Goal: Consume media (video, audio): Consume media (video, audio)

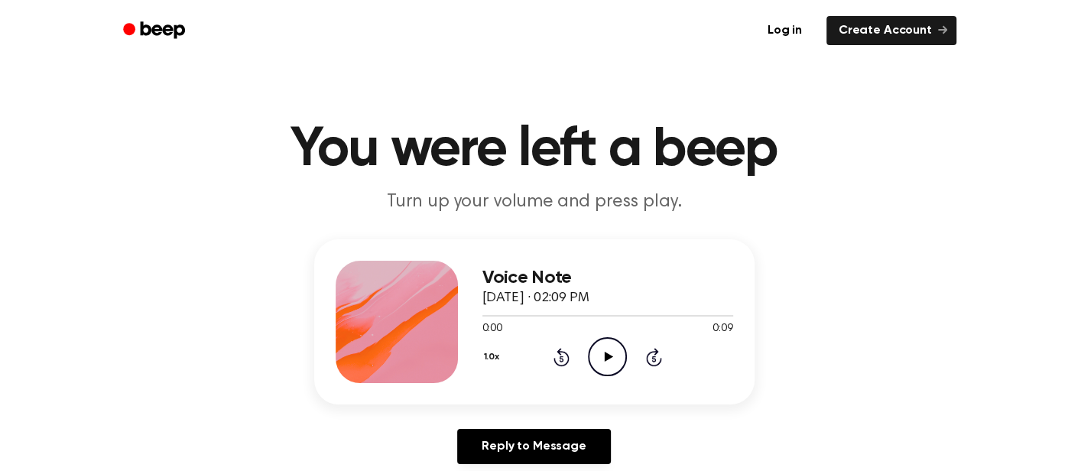
click at [604, 382] on div "Voice Note [DATE] · 02:09 PM 0:00 0:09 Your browser does not support the [objec…" at bounding box center [607, 322] width 251 height 122
click at [624, 354] on circle at bounding box center [606, 356] width 37 height 37
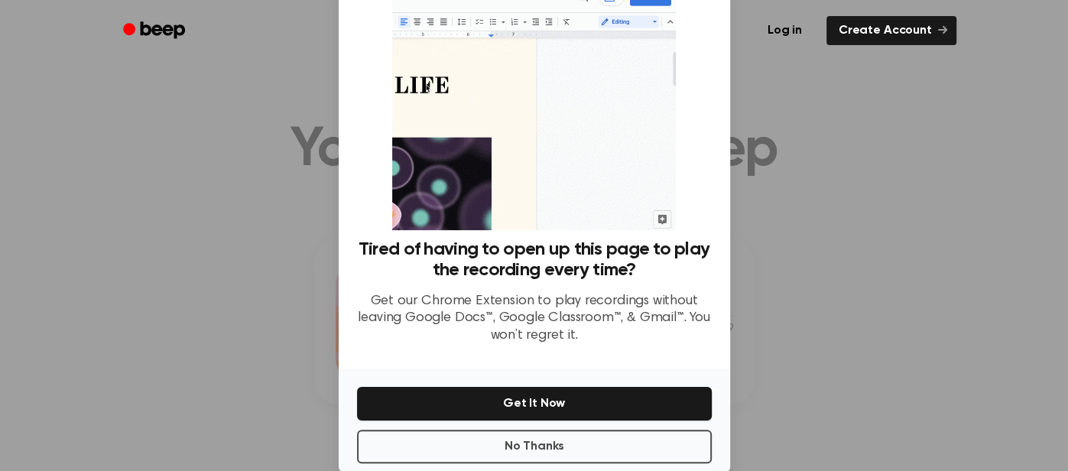
scroll to position [50, 0]
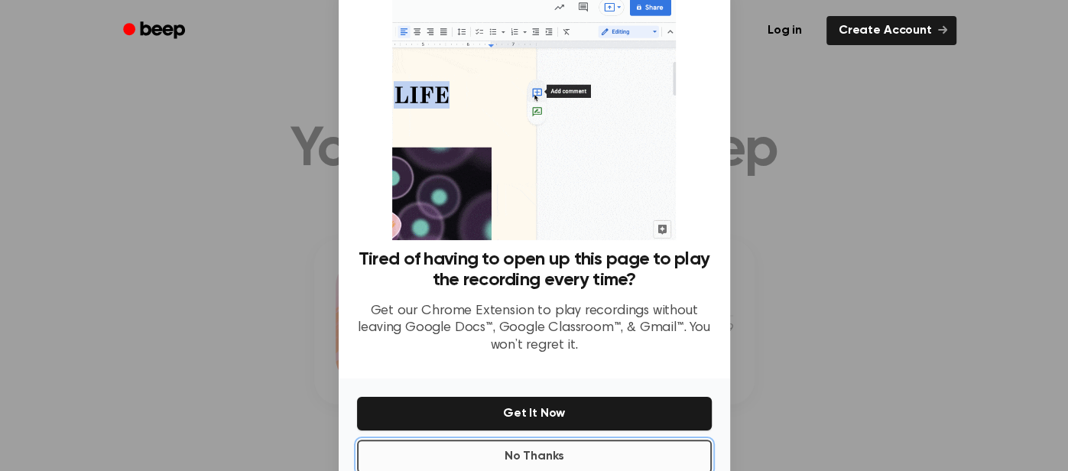
click at [611, 462] on button "No Thanks" at bounding box center [534, 456] width 355 height 34
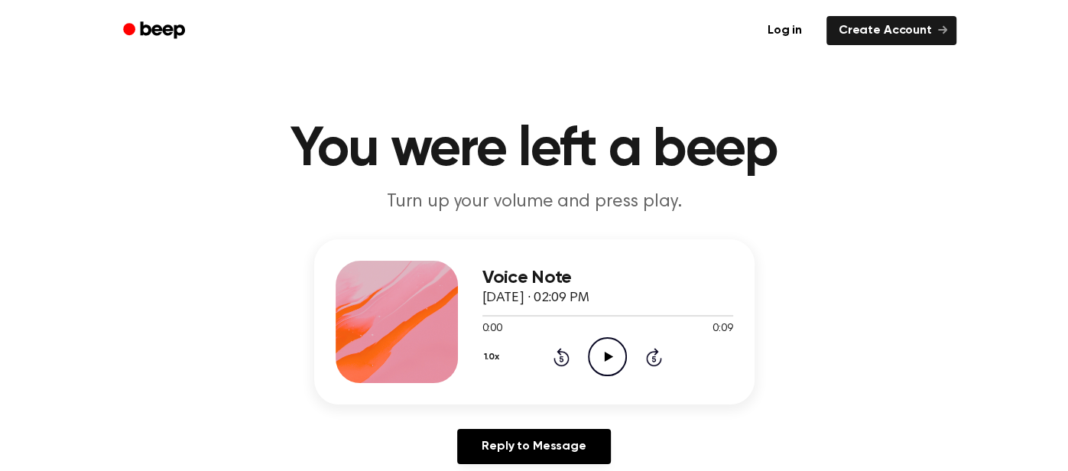
click at [608, 349] on icon "Play Audio" at bounding box center [607, 356] width 39 height 39
click at [601, 366] on icon "Play Audio" at bounding box center [607, 356] width 39 height 39
click at [602, 361] on icon "Pause Audio" at bounding box center [607, 356] width 39 height 39
click at [565, 360] on icon "Rewind 5 seconds" at bounding box center [560, 357] width 17 height 20
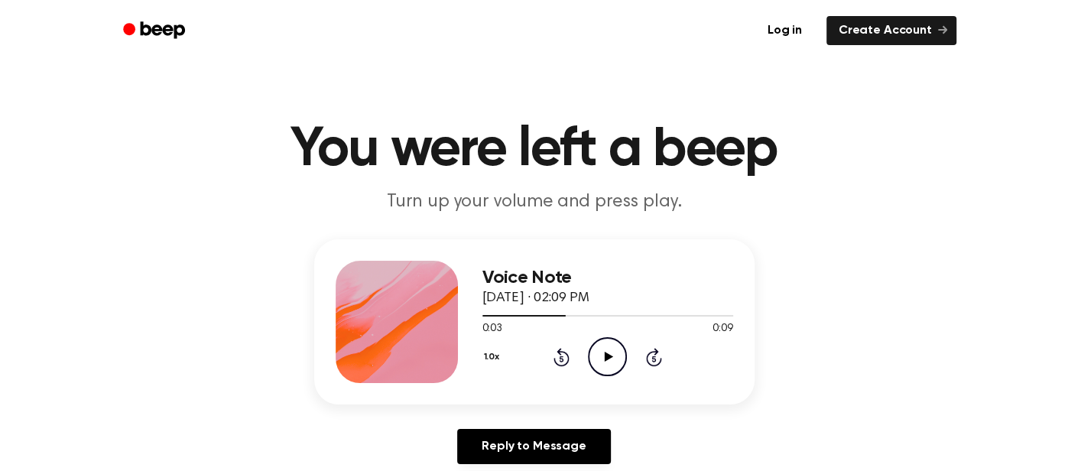
click at [600, 358] on icon "Play Audio" at bounding box center [607, 356] width 39 height 39
click at [564, 352] on icon at bounding box center [561, 357] width 16 height 18
click at [614, 360] on icon "Pause Audio" at bounding box center [607, 356] width 39 height 39
click at [614, 347] on icon "Play Audio" at bounding box center [607, 356] width 39 height 39
click at [614, 347] on icon "Pause Audio" at bounding box center [607, 356] width 39 height 39
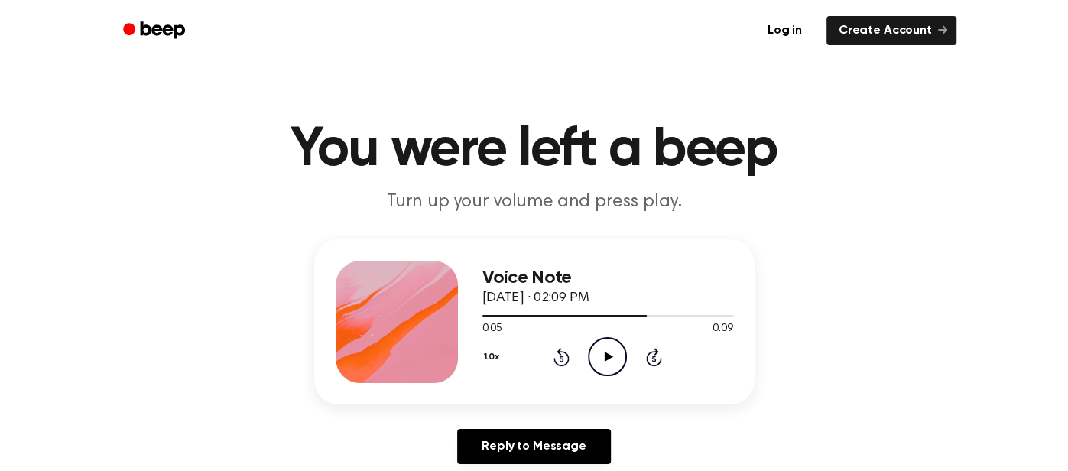
click at [604, 371] on icon "Play Audio" at bounding box center [607, 356] width 39 height 39
click at [602, 365] on icon "Pause Audio" at bounding box center [607, 356] width 39 height 39
click at [601, 360] on icon "Play Audio" at bounding box center [607, 356] width 39 height 39
click at [599, 355] on icon "Pause Audio" at bounding box center [607, 356] width 39 height 39
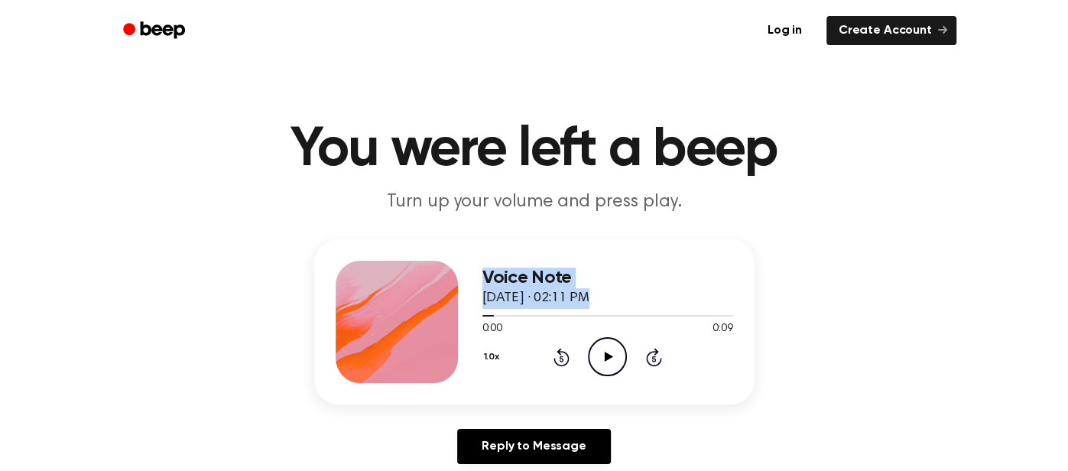
drag, startPoint x: 532, startPoint y: 319, endPoint x: 428, endPoint y: 324, distance: 104.1
click at [428, 324] on div "Voice Note September 29, 2025 · 02:11 PM 0:00 0:09 Your browser does not suppor…" at bounding box center [534, 321] width 440 height 165
click at [600, 351] on icon "Play Audio" at bounding box center [607, 356] width 39 height 39
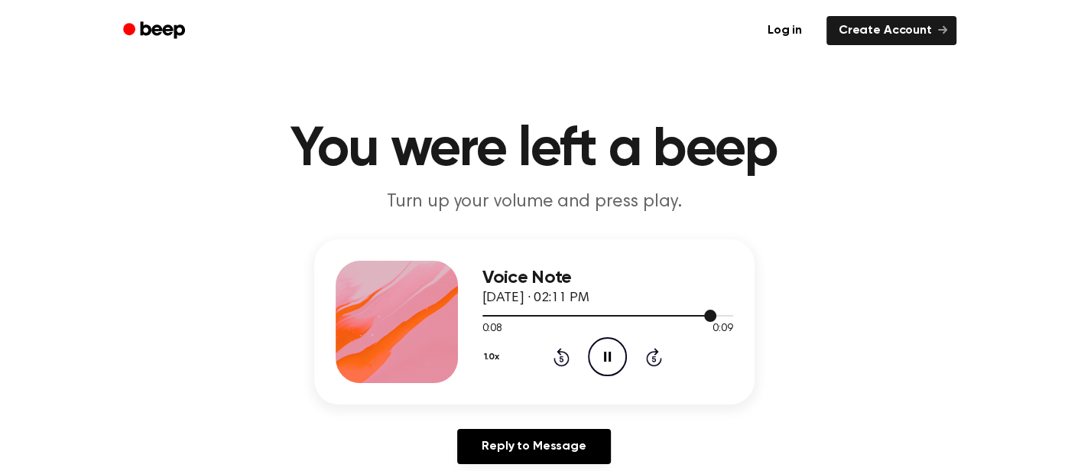
drag, startPoint x: 682, startPoint y: 317, endPoint x: 651, endPoint y: 316, distance: 31.3
click at [651, 316] on div at bounding box center [607, 315] width 251 height 12
drag, startPoint x: 630, startPoint y: 318, endPoint x: 572, endPoint y: 321, distance: 58.2
click at [572, 321] on div "0:07 0:09 Your browser does not support the [object Object] element." at bounding box center [607, 323] width 251 height 28
click at [582, 313] on div at bounding box center [607, 315] width 251 height 12
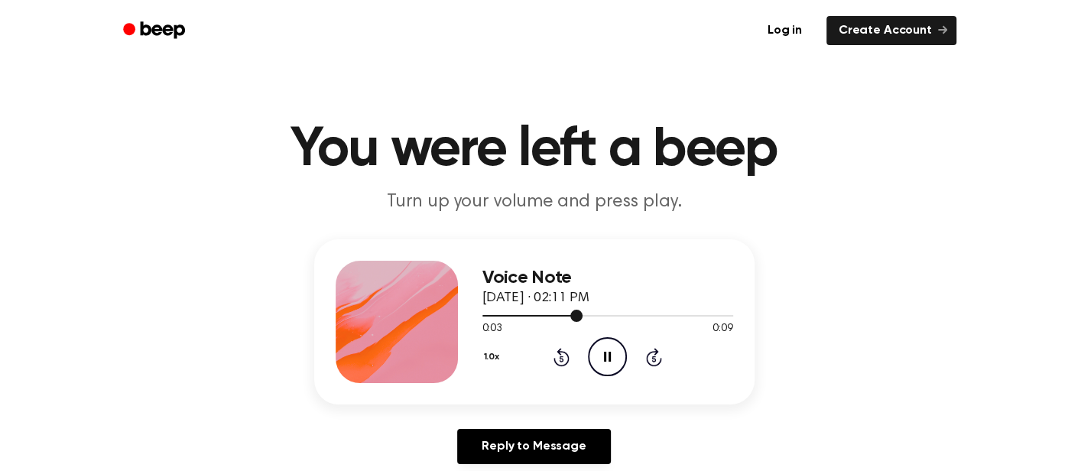
click at [582, 313] on div at bounding box center [607, 315] width 251 height 12
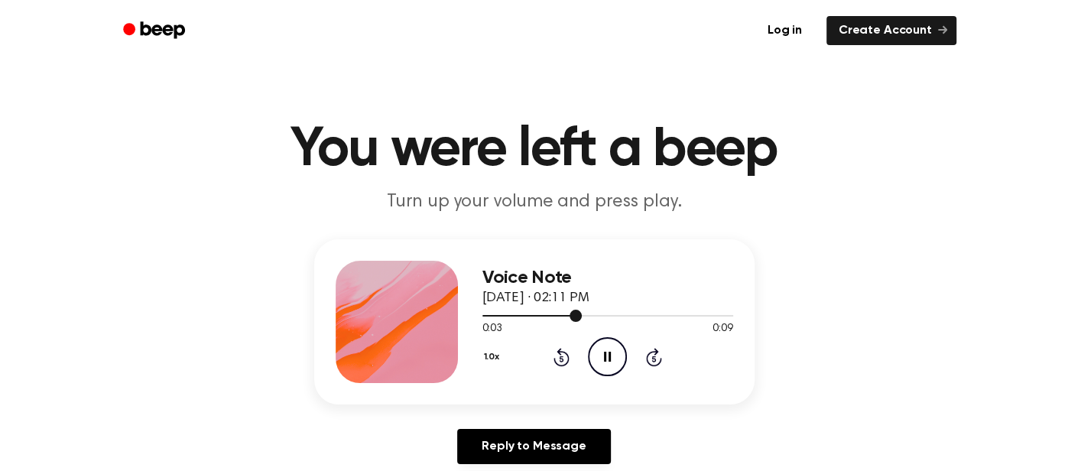
click at [582, 313] on div at bounding box center [607, 315] width 251 height 12
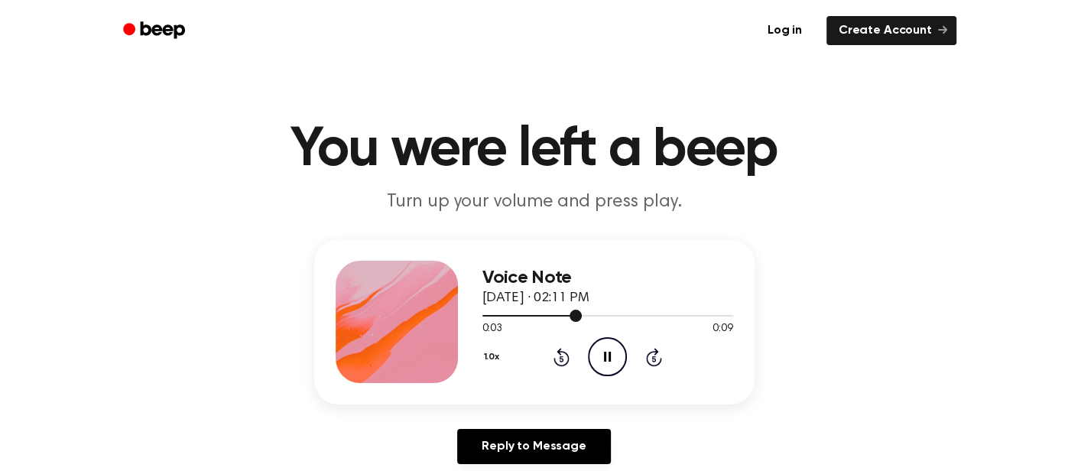
click at [582, 313] on div at bounding box center [607, 315] width 251 height 12
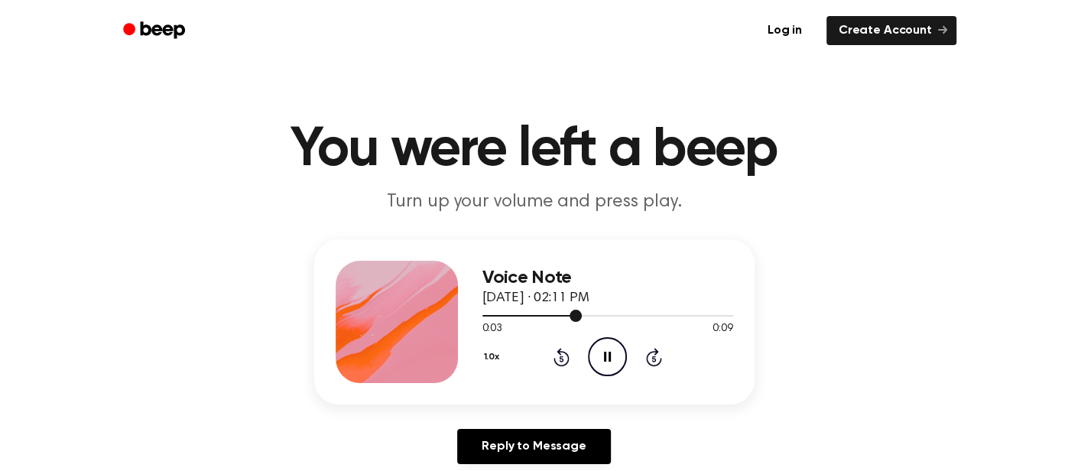
click at [582, 313] on div at bounding box center [607, 315] width 251 height 12
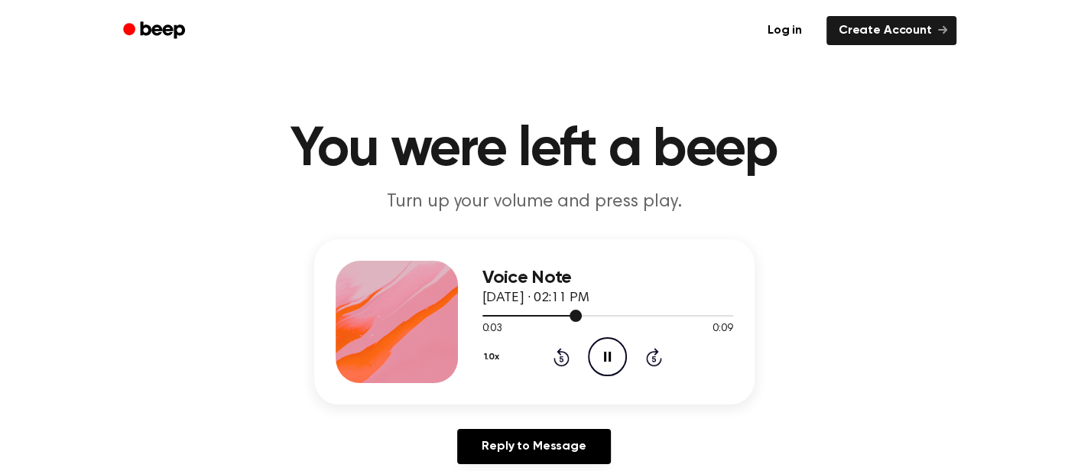
click at [582, 313] on div at bounding box center [607, 315] width 251 height 12
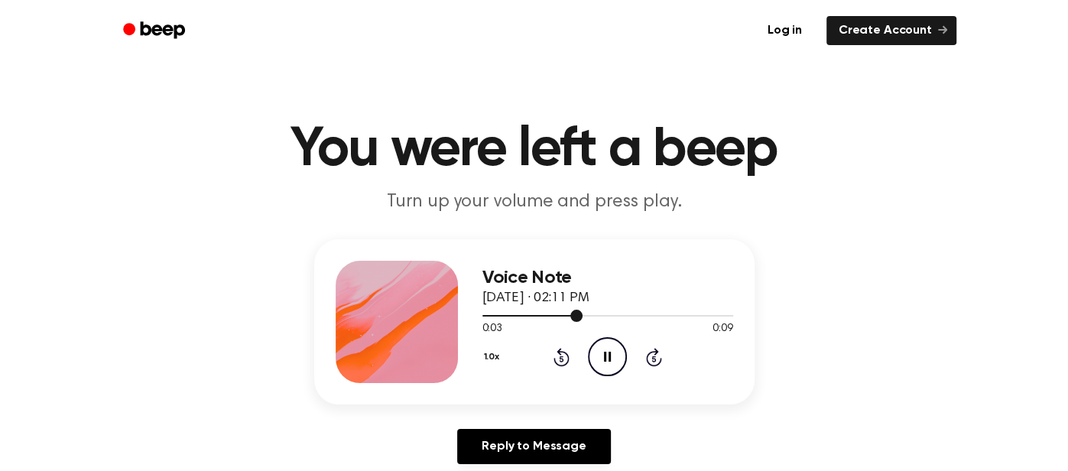
click at [582, 313] on div at bounding box center [607, 315] width 251 height 12
click at [582, 313] on span at bounding box center [575, 315] width 12 height 12
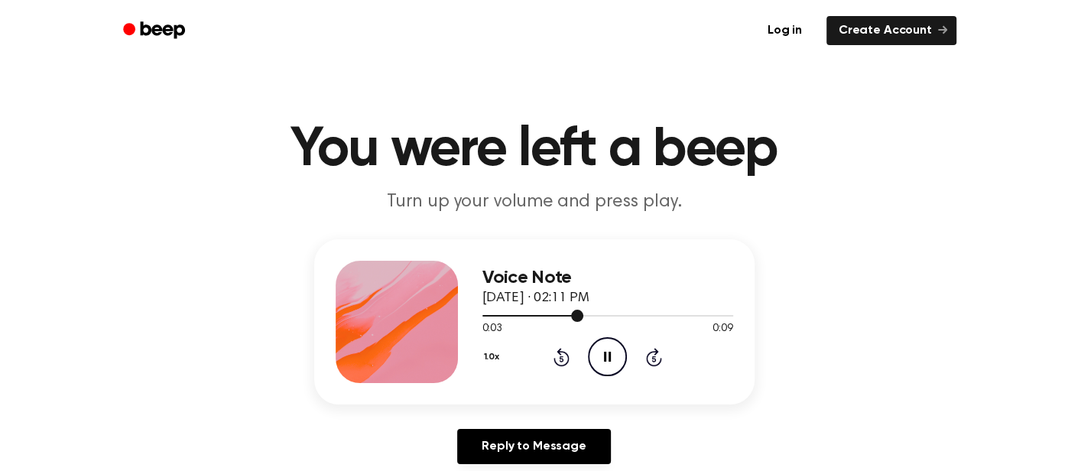
click at [581, 311] on span at bounding box center [577, 315] width 12 height 12
click at [581, 310] on div at bounding box center [607, 315] width 251 height 12
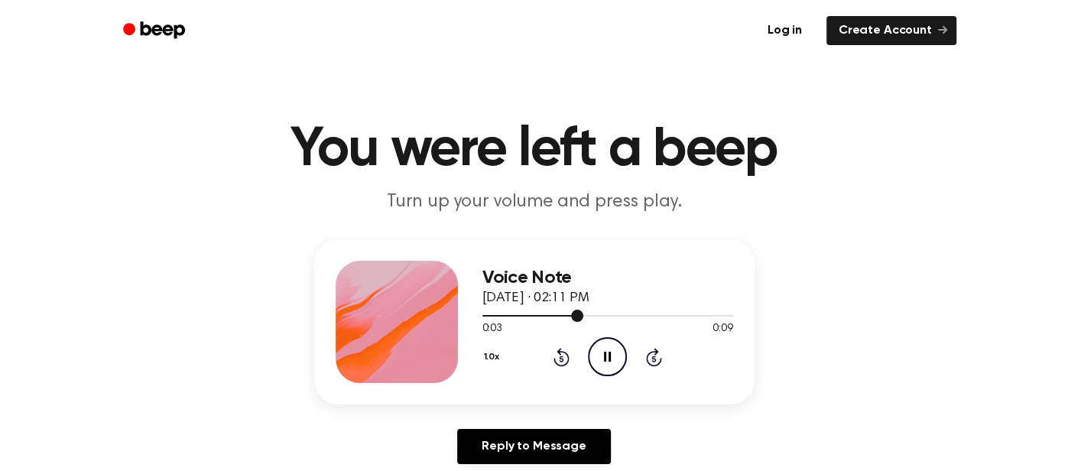
click at [581, 310] on div at bounding box center [607, 315] width 251 height 12
click at [581, 309] on div at bounding box center [607, 315] width 251 height 12
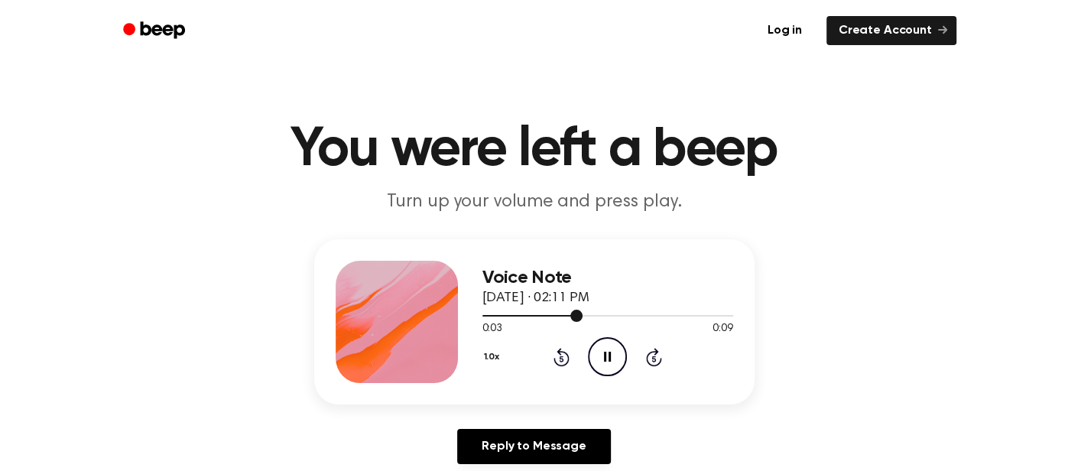
click at [581, 309] on div at bounding box center [607, 315] width 251 height 12
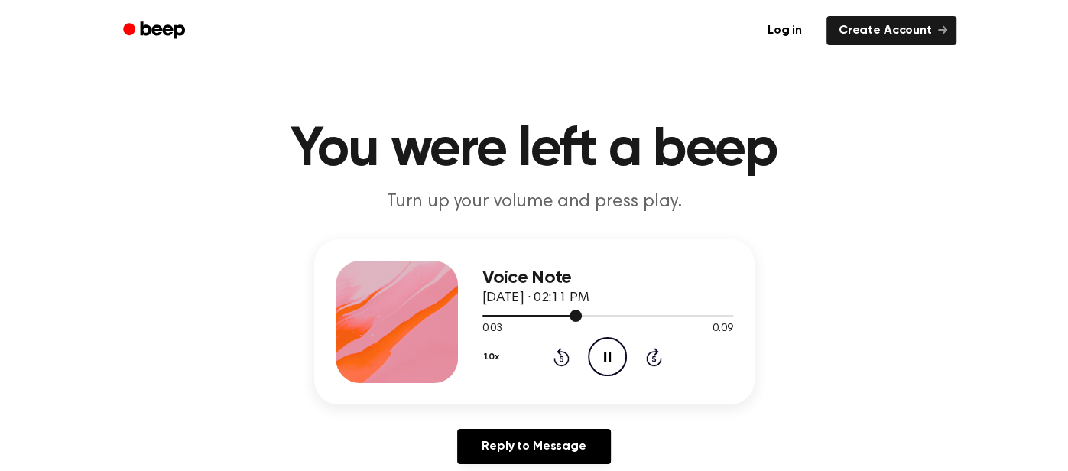
click at [581, 309] on div at bounding box center [607, 315] width 251 height 12
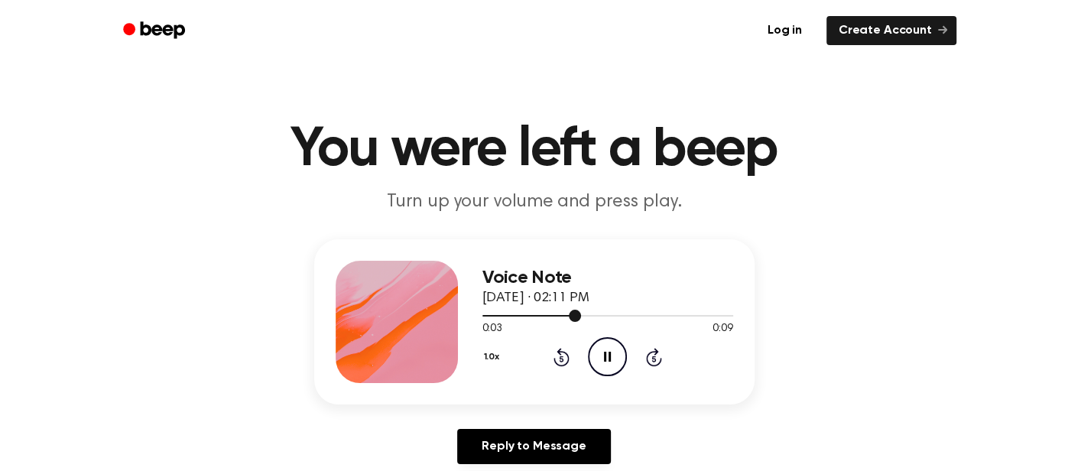
click at [581, 310] on div at bounding box center [607, 315] width 251 height 12
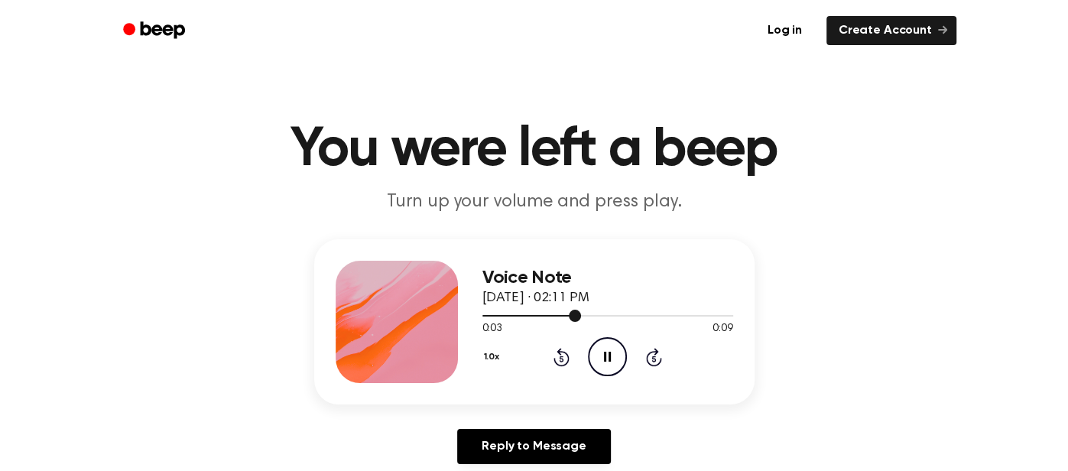
click at [581, 310] on div at bounding box center [607, 315] width 251 height 12
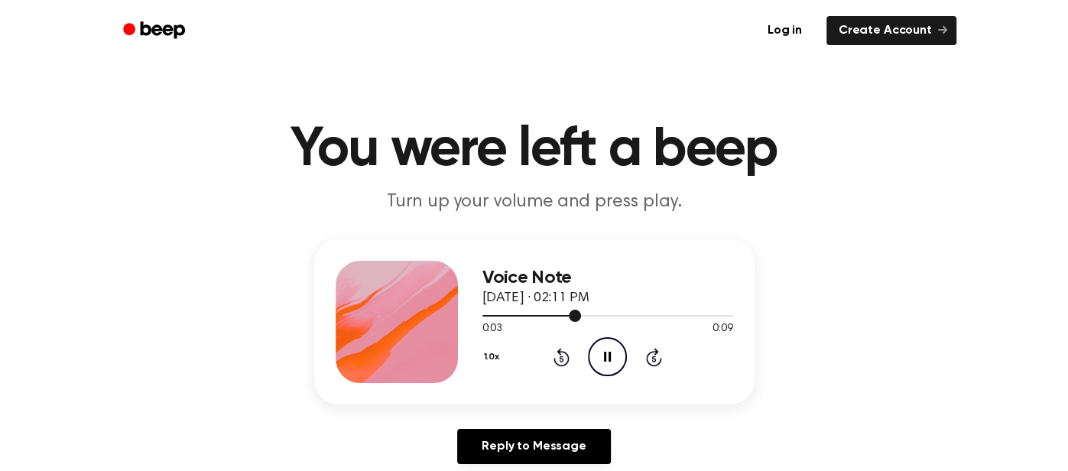
click at [581, 310] on div at bounding box center [607, 315] width 251 height 12
click at [580, 309] on div at bounding box center [607, 315] width 251 height 12
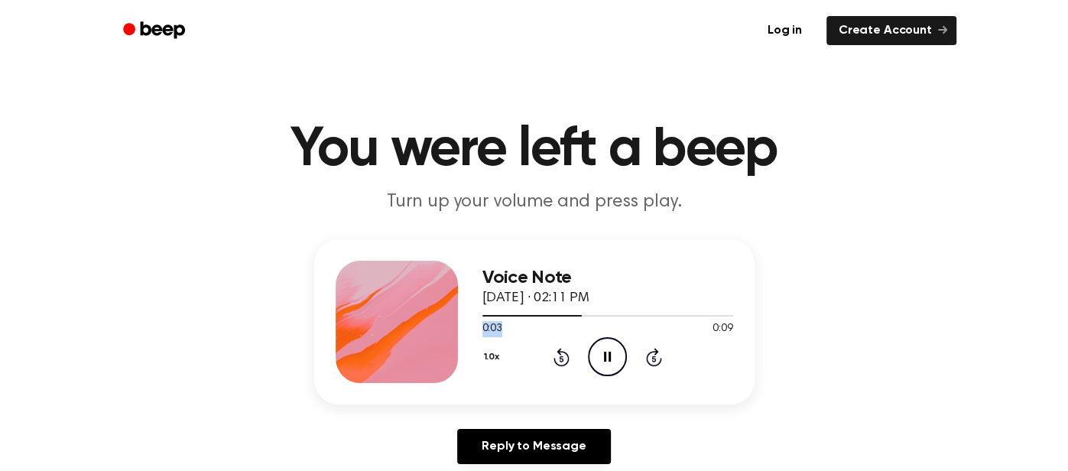
drag, startPoint x: 580, startPoint y: 309, endPoint x: 579, endPoint y: 332, distance: 22.9
click at [579, 332] on div "0:03 0:09 Your browser does not support the [object Object] element." at bounding box center [607, 323] width 251 height 28
click at [579, 332] on div "0:03 0:09" at bounding box center [607, 329] width 251 height 16
click at [579, 332] on div "0:04 0:09" at bounding box center [607, 329] width 251 height 16
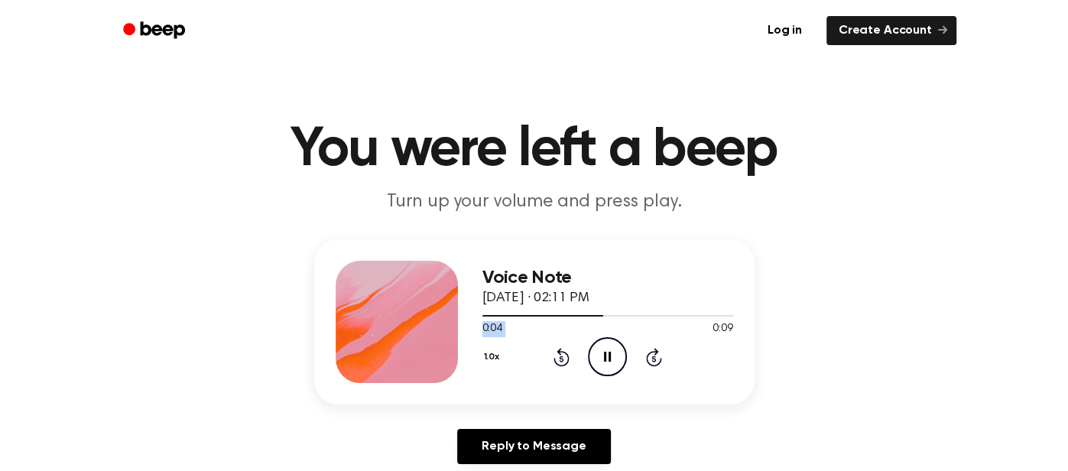
click at [579, 332] on div "0:04 0:09" at bounding box center [607, 329] width 251 height 16
click at [588, 315] on div at bounding box center [565, 316] width 166 height 2
click at [588, 315] on div at bounding box center [607, 315] width 251 height 12
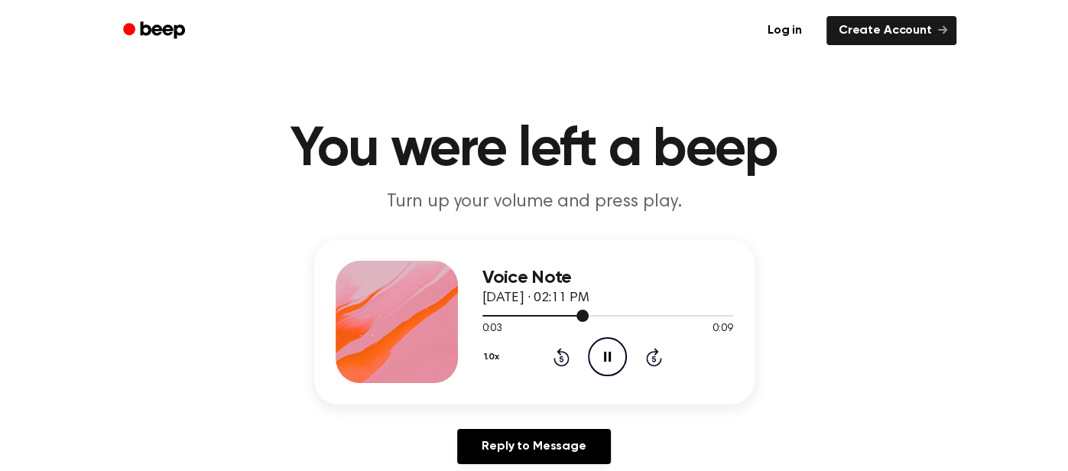
click at [588, 315] on div at bounding box center [607, 316] width 251 height 2
click at [588, 315] on div at bounding box center [607, 315] width 251 height 12
click at [589, 316] on div at bounding box center [607, 315] width 251 height 12
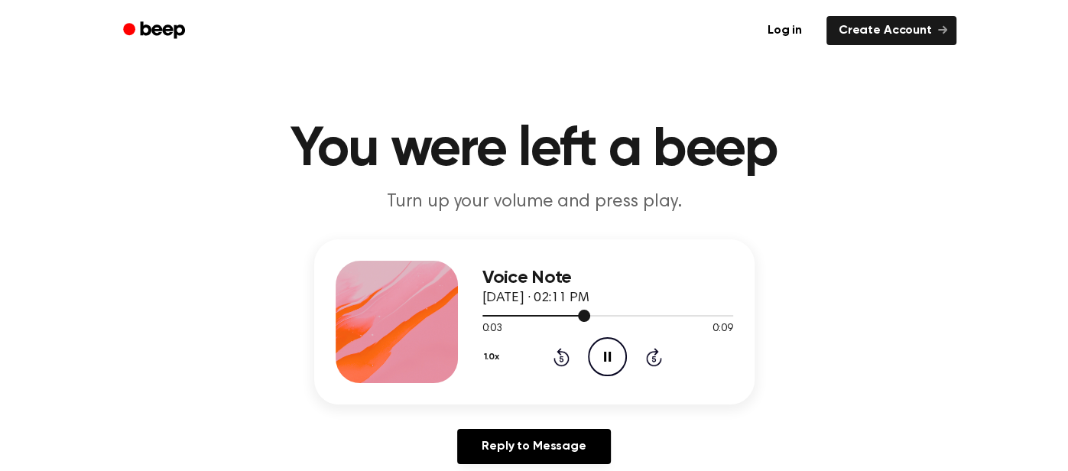
click at [589, 316] on div at bounding box center [607, 315] width 251 height 12
click at [588, 316] on div at bounding box center [540, 316] width 116 height 2
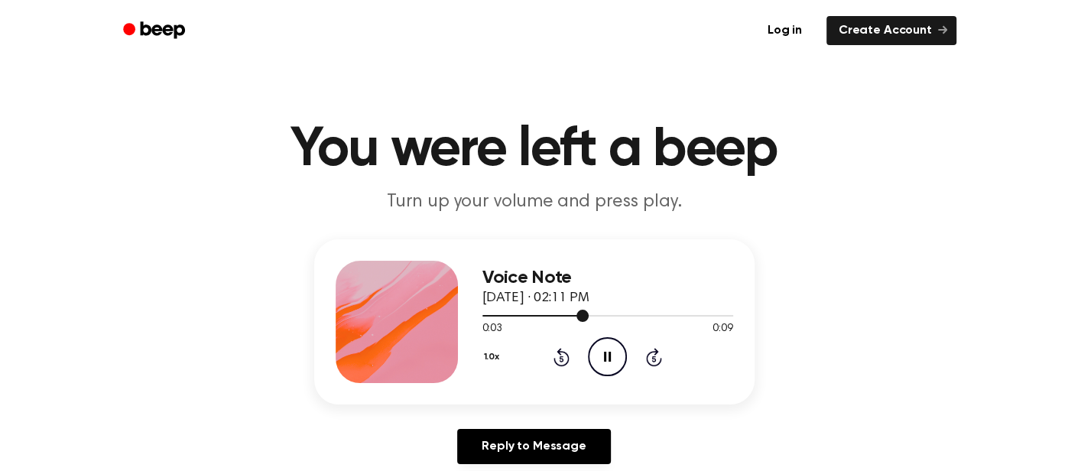
click at [588, 316] on div at bounding box center [607, 315] width 251 height 12
click at [588, 316] on div at bounding box center [543, 316] width 122 height 2
click at [588, 316] on div at bounding box center [607, 315] width 251 height 12
click at [590, 318] on span at bounding box center [591, 315] width 12 height 12
click at [590, 318] on div at bounding box center [607, 315] width 251 height 12
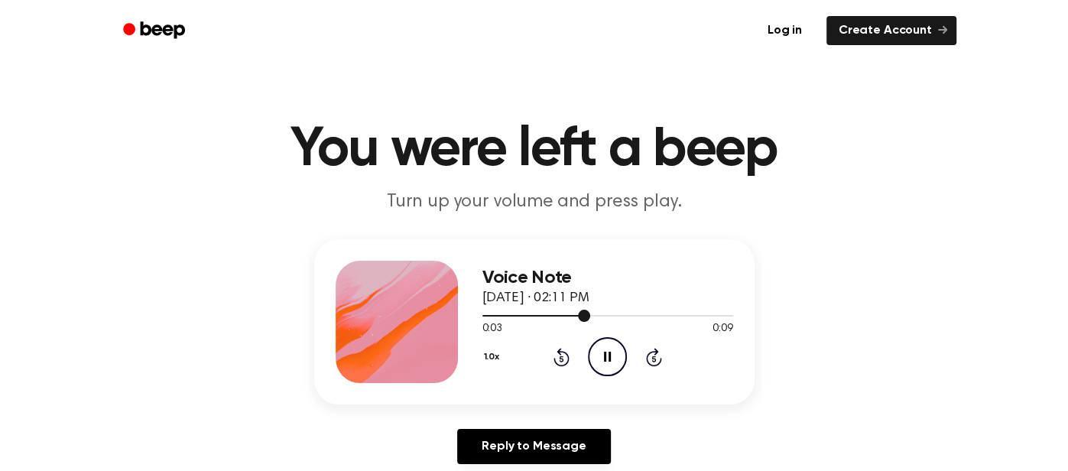
click at [590, 318] on div at bounding box center [607, 315] width 251 height 12
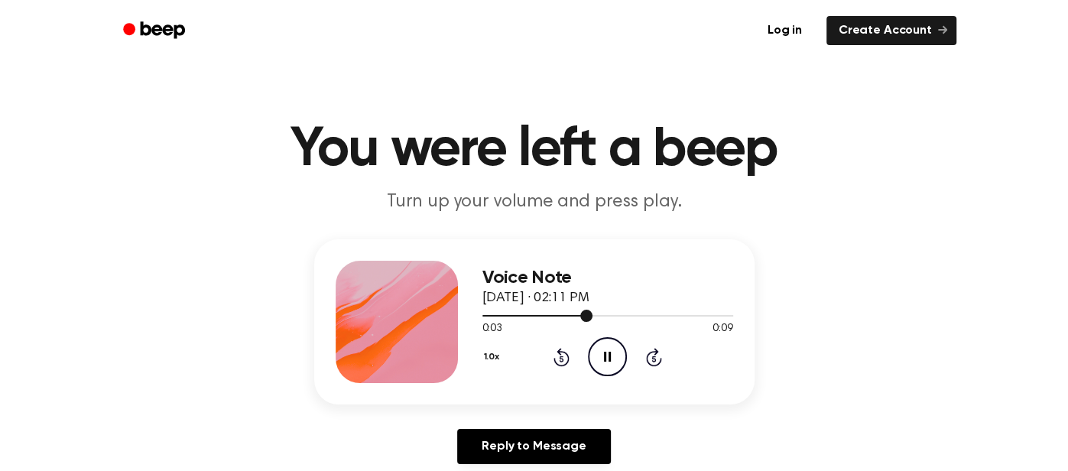
click at [590, 318] on span at bounding box center [586, 315] width 12 height 12
click at [590, 318] on div at bounding box center [607, 315] width 251 height 12
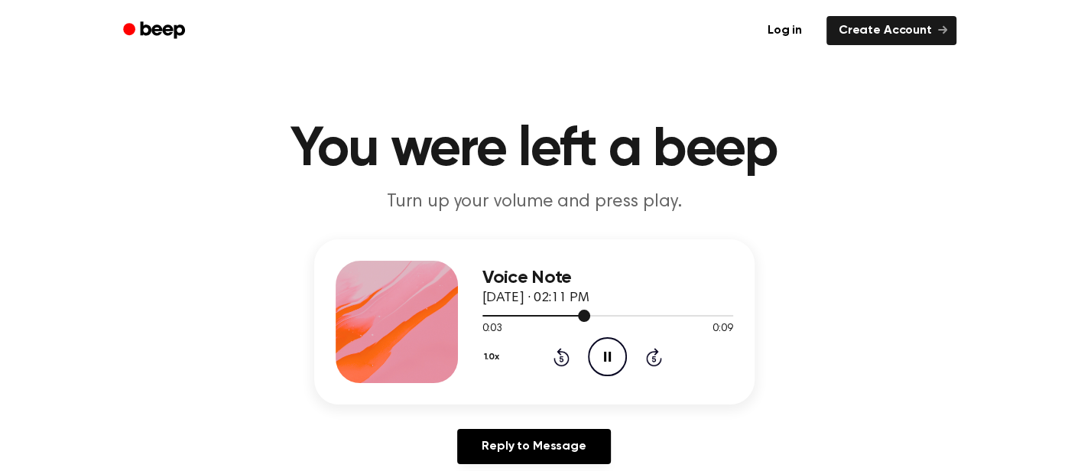
click at [590, 318] on div at bounding box center [607, 315] width 251 height 12
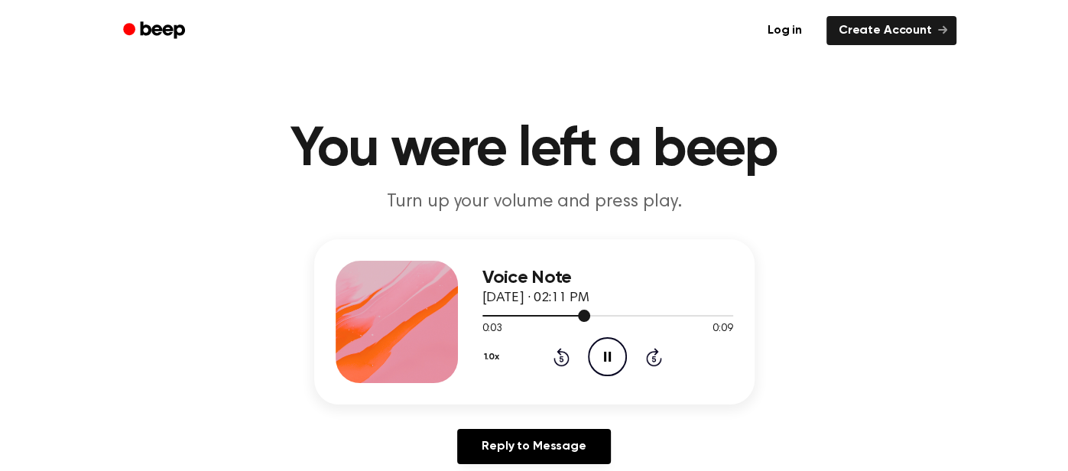
click at [590, 318] on div at bounding box center [607, 315] width 251 height 12
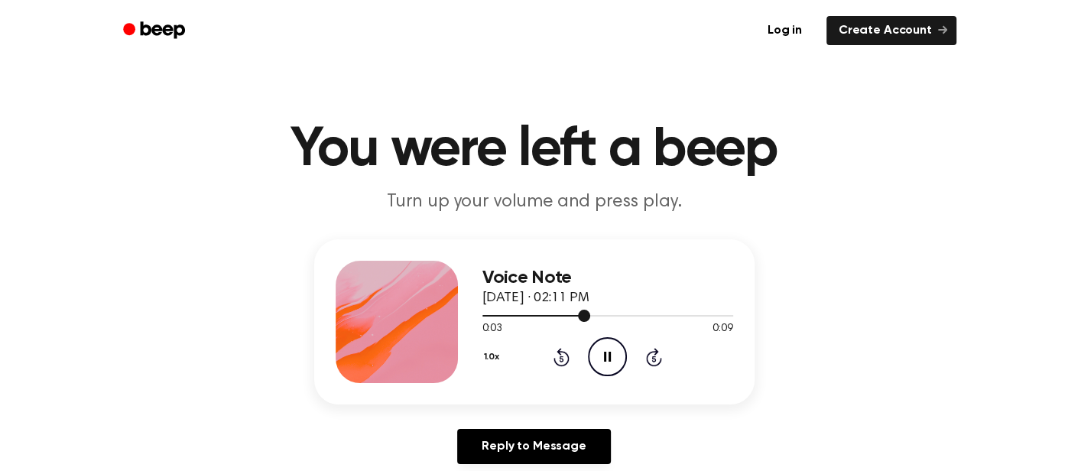
click at [590, 318] on div at bounding box center [607, 315] width 251 height 12
click at [590, 318] on span at bounding box center [584, 315] width 12 height 12
click at [590, 318] on div at bounding box center [607, 315] width 251 height 12
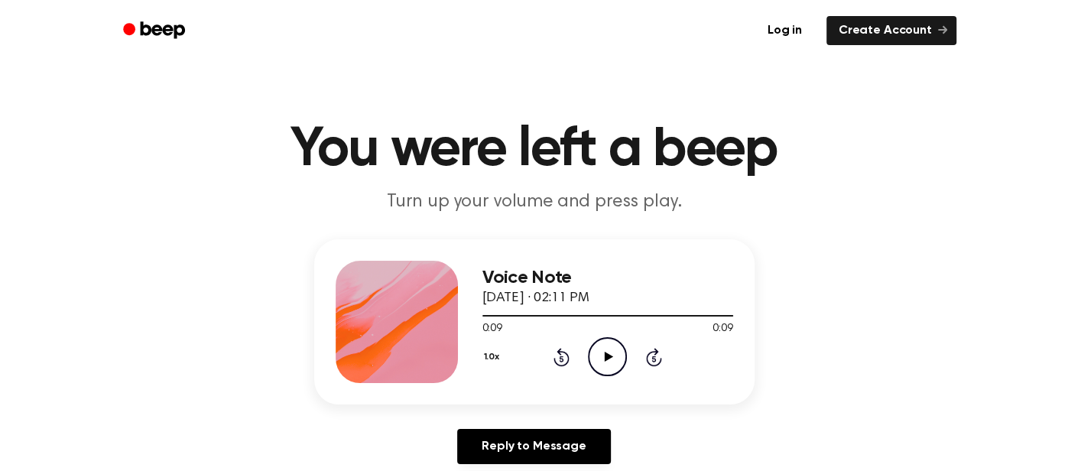
click at [586, 358] on div "1.0x Rewind 5 seconds Play Audio Skip 5 seconds" at bounding box center [607, 356] width 251 height 39
click at [594, 359] on icon "Play Audio" at bounding box center [607, 356] width 39 height 39
click at [582, 312] on div at bounding box center [607, 315] width 251 height 12
click at [587, 314] on div at bounding box center [607, 315] width 251 height 12
click at [587, 315] on div at bounding box center [607, 316] width 251 height 2
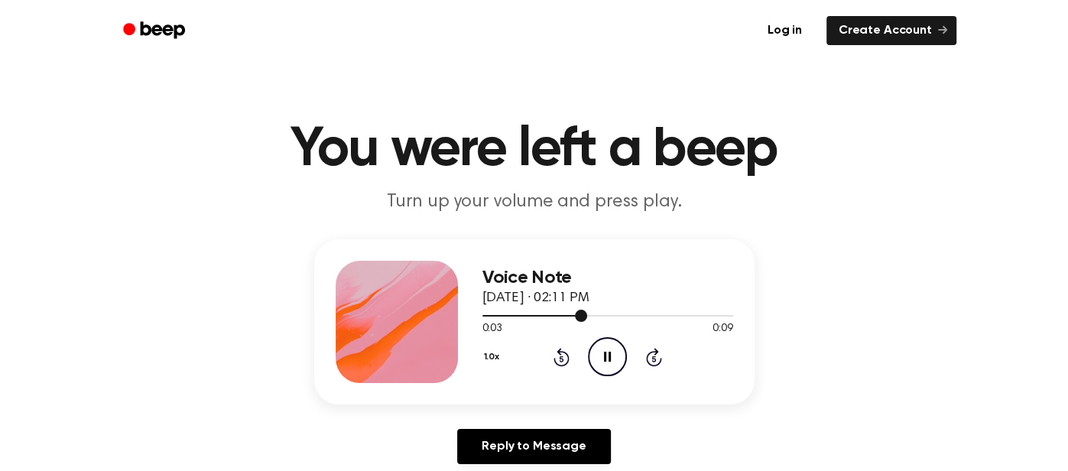
click at [587, 315] on div at bounding box center [607, 316] width 251 height 2
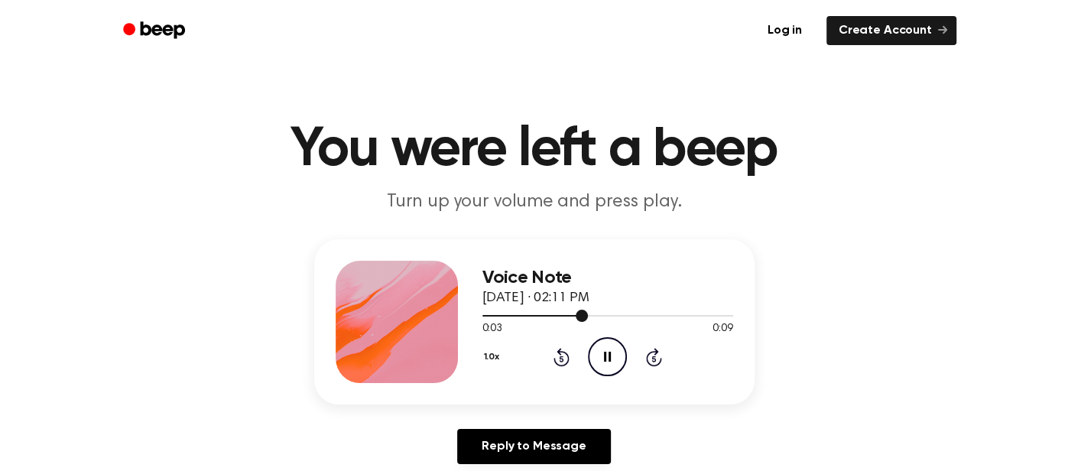
click at [592, 315] on div at bounding box center [607, 315] width 251 height 12
click at [592, 315] on div at bounding box center [607, 316] width 251 height 2
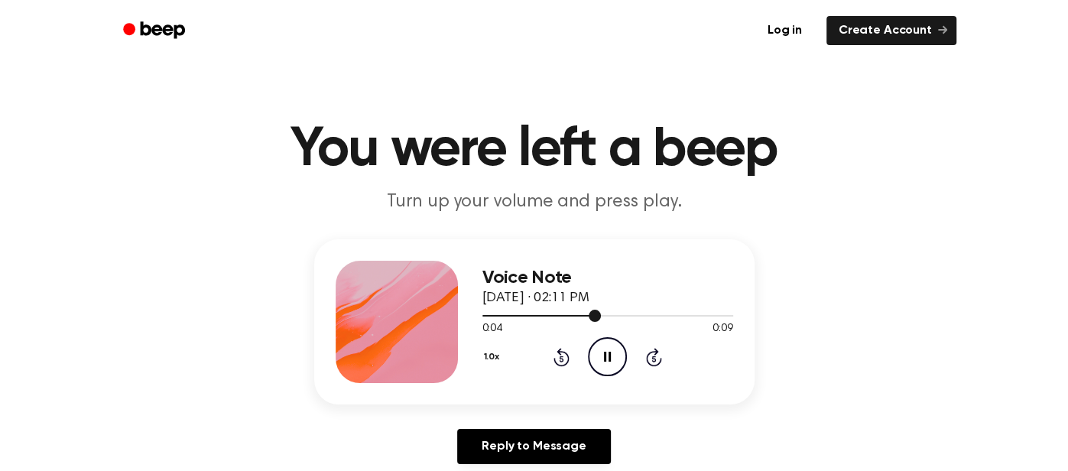
click at [579, 315] on div at bounding box center [541, 316] width 119 height 2
click at [579, 315] on span at bounding box center [580, 315] width 12 height 12
click at [579, 315] on div at bounding box center [607, 315] width 251 height 12
click at [579, 315] on div at bounding box center [607, 316] width 251 height 2
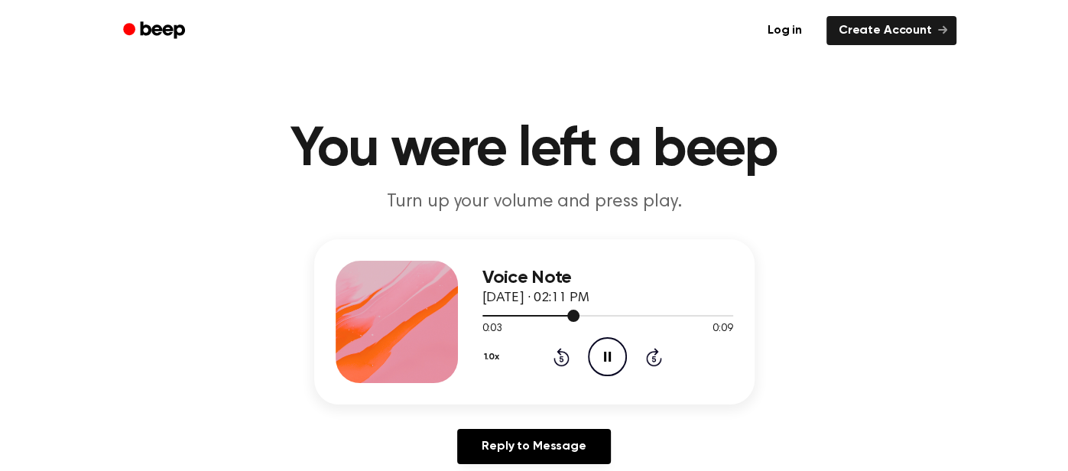
click at [579, 315] on div at bounding box center [607, 316] width 251 height 2
click at [575, 314] on span at bounding box center [581, 315] width 12 height 12
click at [570, 315] on div at bounding box center [607, 316] width 251 height 2
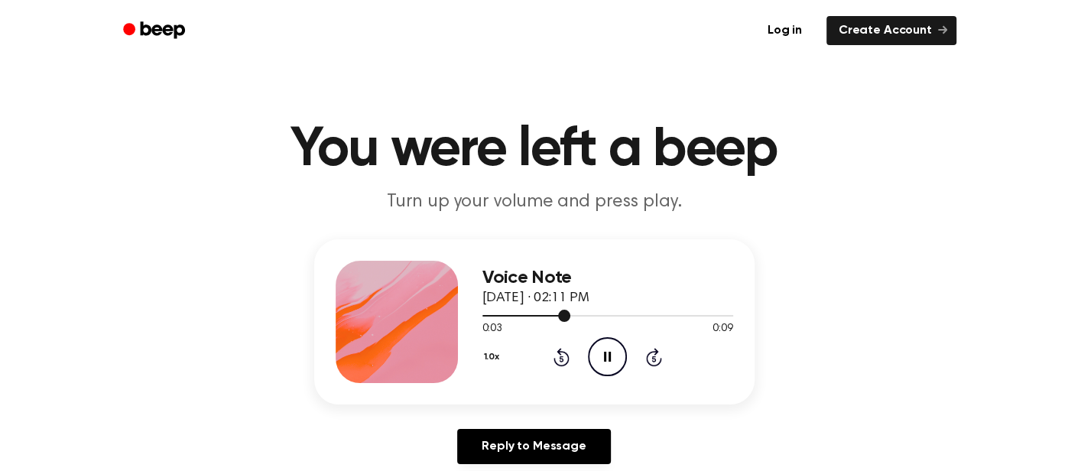
click at [570, 315] on div at bounding box center [607, 316] width 251 height 2
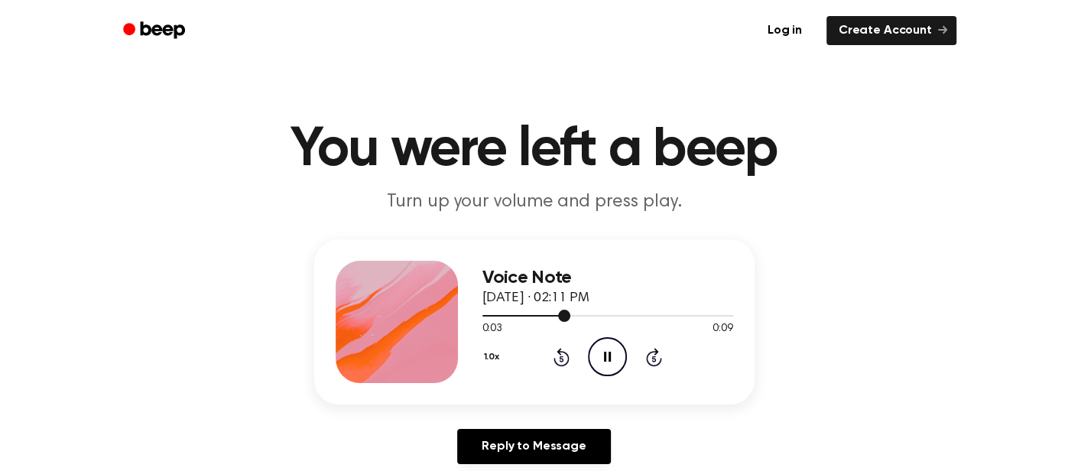
click at [570, 315] on div at bounding box center [607, 316] width 251 height 2
click at [526, 312] on div at bounding box center [607, 315] width 251 height 12
click at [482, 316] on div at bounding box center [607, 315] width 251 height 12
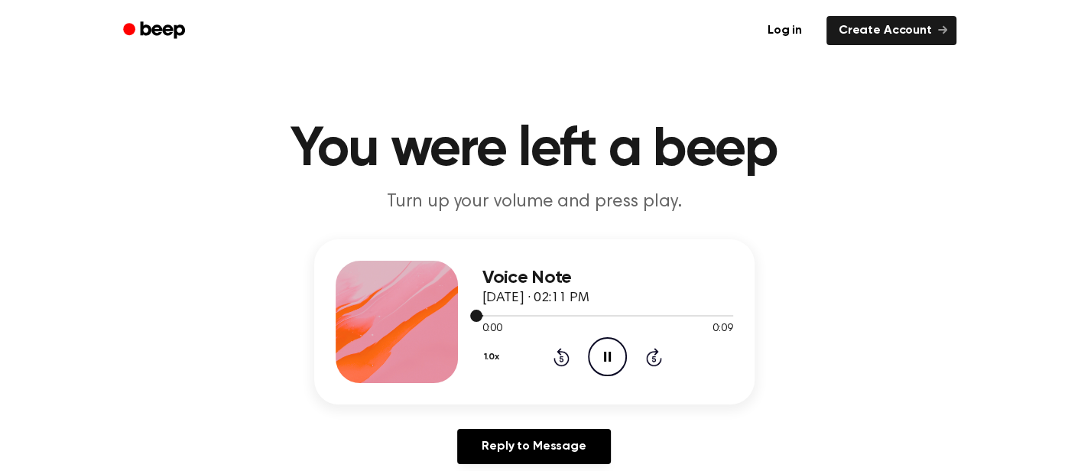
click at [482, 316] on div at bounding box center [607, 315] width 251 height 12
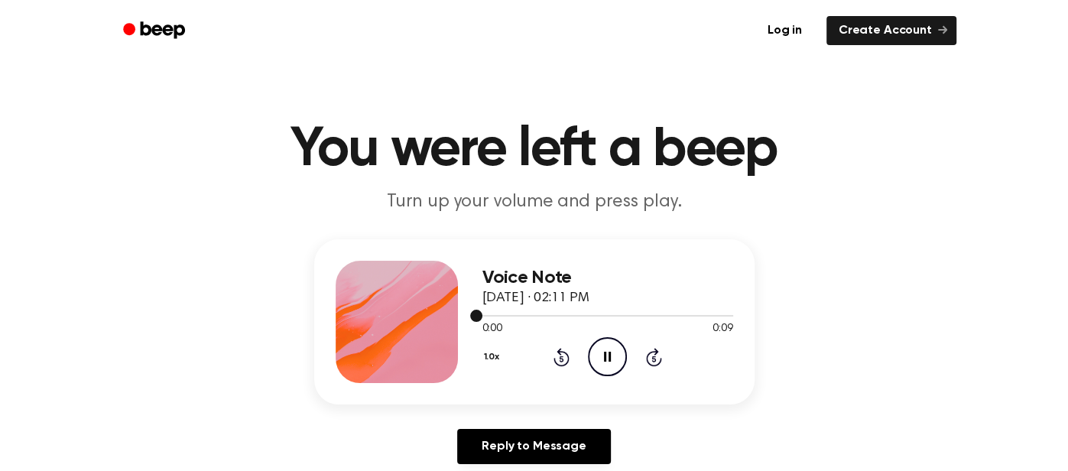
click at [482, 316] on div at bounding box center [607, 315] width 251 height 12
click at [484, 319] on div at bounding box center [607, 315] width 251 height 12
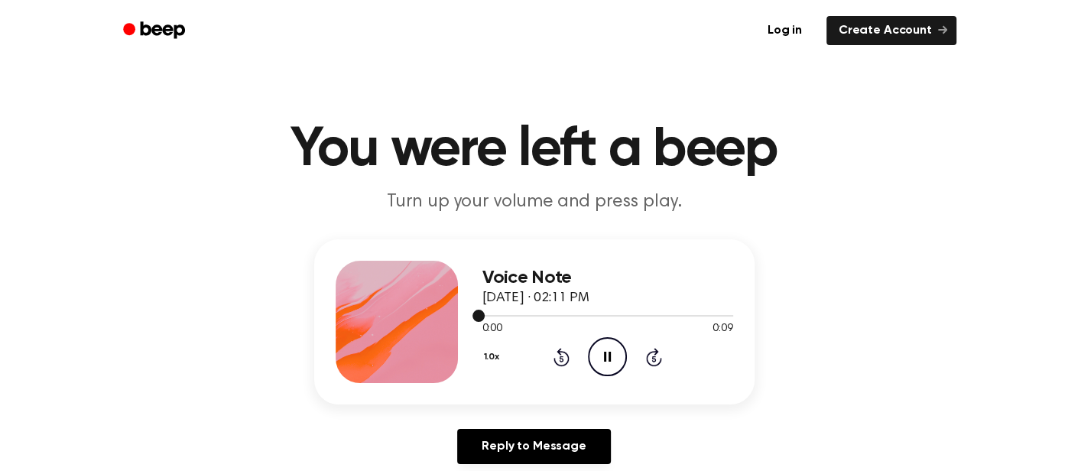
click at [479, 316] on span at bounding box center [478, 315] width 12 height 12
click at [479, 316] on div "Voice Note September 29, 2025 · 02:11 PM 0:00 0:09 Your browser does not suppor…" at bounding box center [534, 321] width 440 height 165
click at [494, 358] on button "1.0x" at bounding box center [493, 357] width 23 height 26
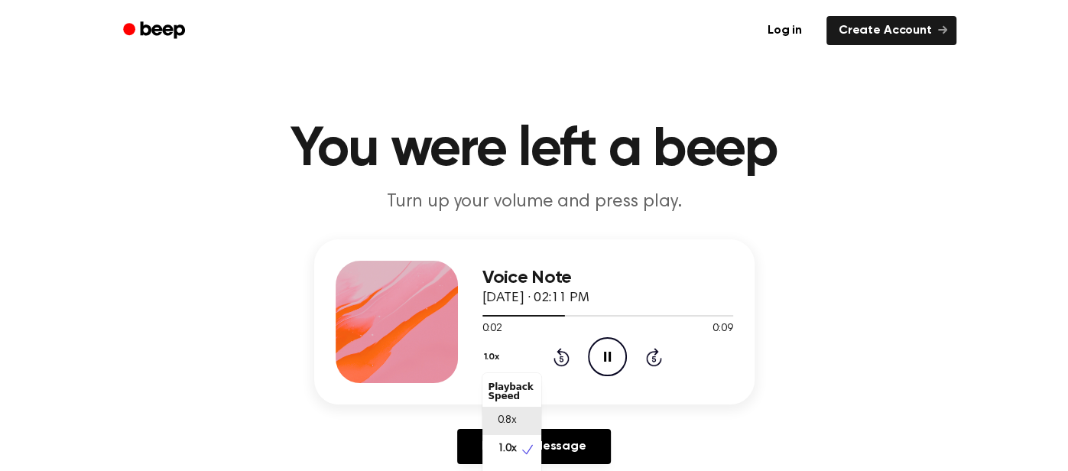
click at [510, 427] on span "0.8x" at bounding box center [506, 421] width 19 height 16
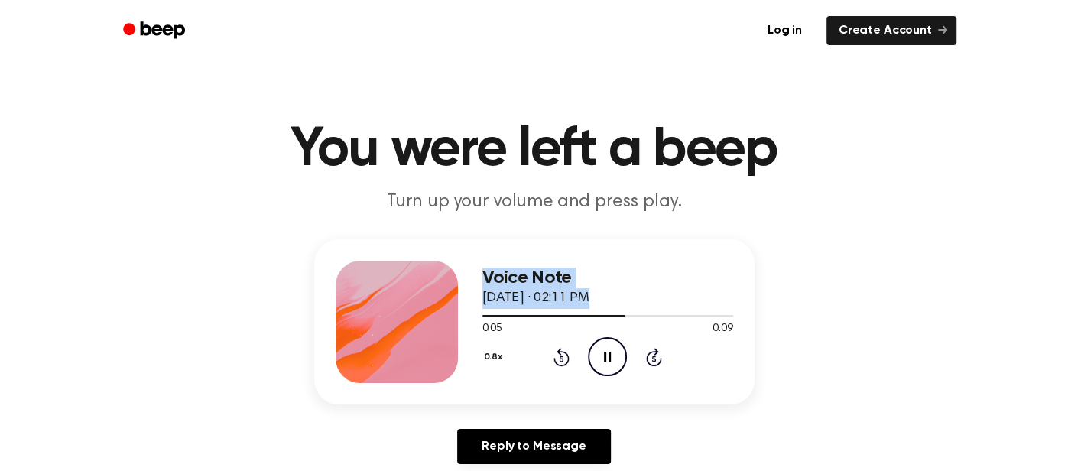
drag, startPoint x: 601, startPoint y: 315, endPoint x: 429, endPoint y: 321, distance: 171.3
click at [429, 321] on div "Voice Note September 29, 2025 · 02:11 PM 0:05 0:09 Your browser does not suppor…" at bounding box center [534, 321] width 440 height 165
click at [532, 319] on div at bounding box center [607, 315] width 251 height 12
click at [497, 352] on button "0.8x" at bounding box center [495, 357] width 26 height 26
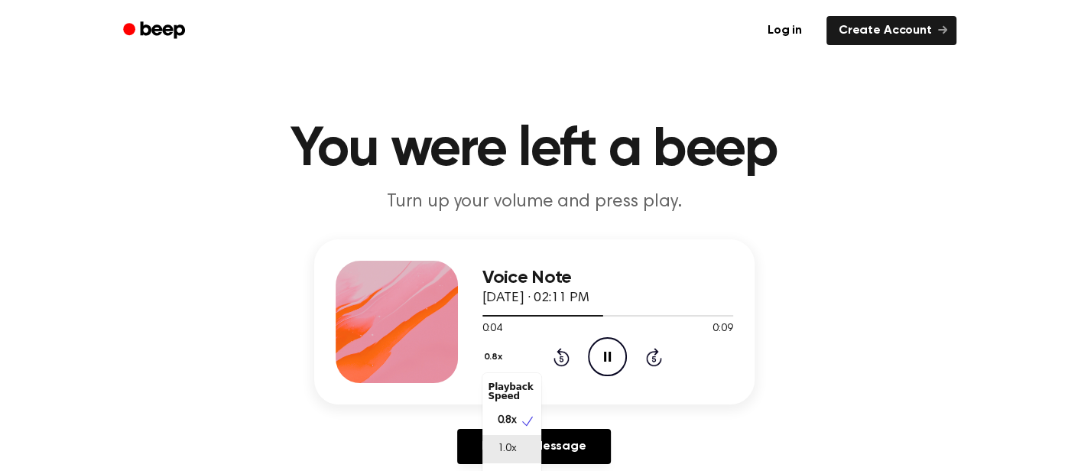
click at [517, 449] on div "1.0x" at bounding box center [511, 449] width 59 height 28
click at [568, 358] on icon at bounding box center [561, 357] width 16 height 18
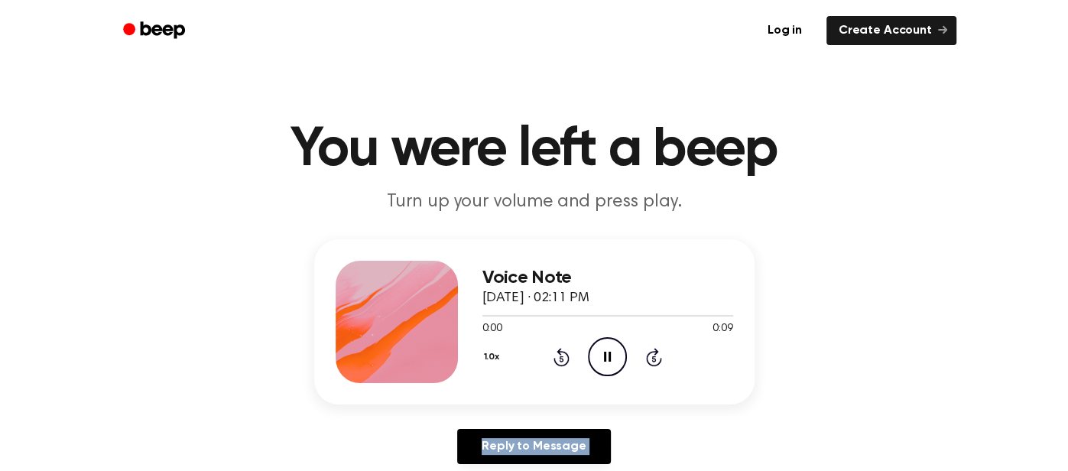
click at [568, 358] on icon at bounding box center [561, 357] width 16 height 18
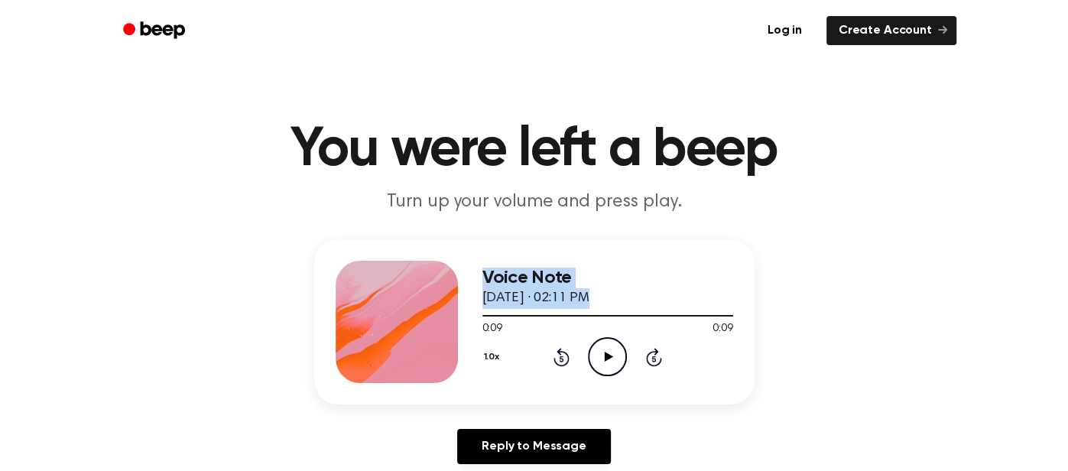
drag, startPoint x: 504, startPoint y: 316, endPoint x: 430, endPoint y: 307, distance: 74.6
click at [430, 307] on div "Voice Note September 29, 2025 · 02:11 PM 0:09 0:09 Your browser does not suppor…" at bounding box center [534, 321] width 440 height 165
click at [489, 318] on div at bounding box center [607, 315] width 251 height 12
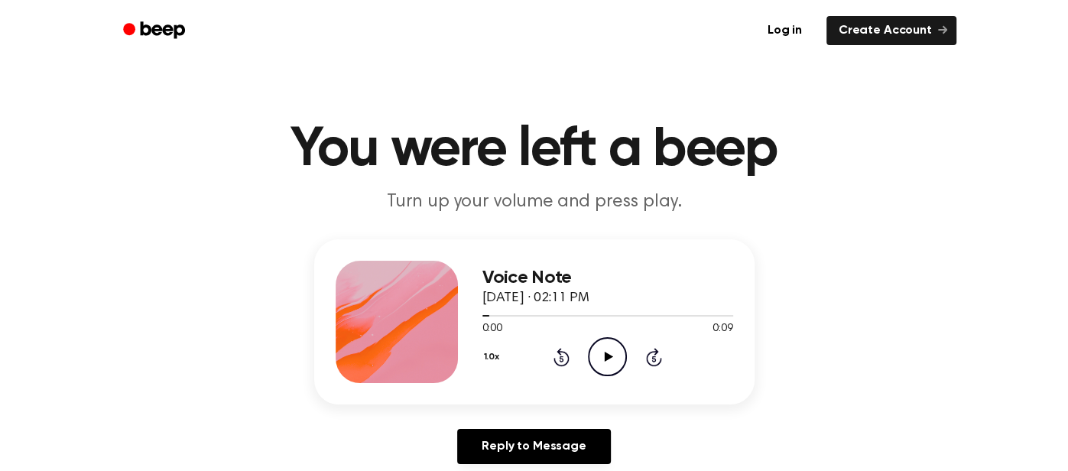
click at [621, 347] on icon "Play Audio" at bounding box center [607, 356] width 39 height 39
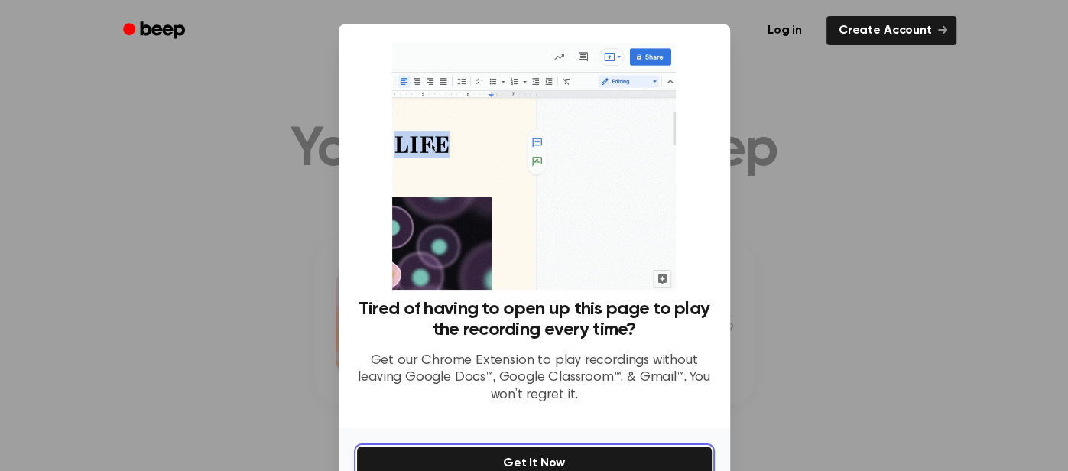
click at [516, 465] on button "Get It Now" at bounding box center [534, 463] width 355 height 34
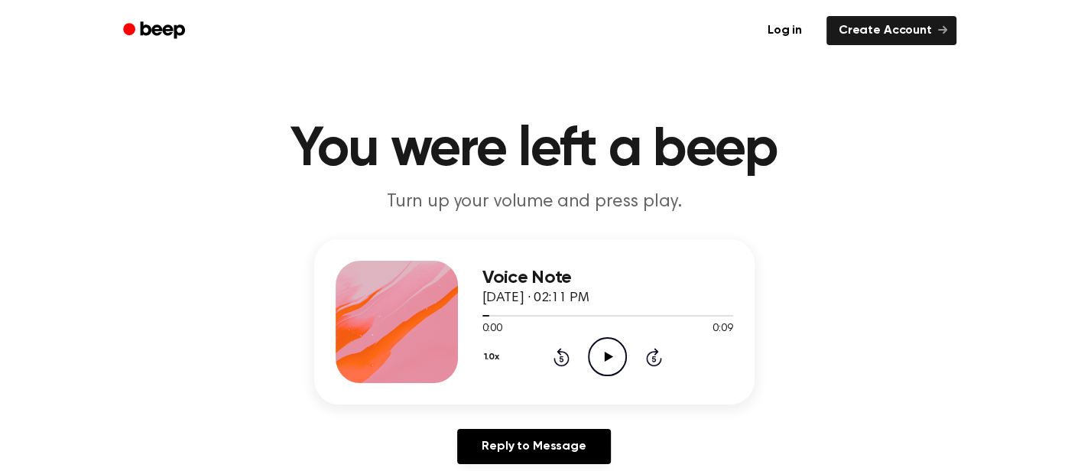
click at [600, 352] on icon "Play Audio" at bounding box center [607, 356] width 39 height 39
type input "60"
drag, startPoint x: 1022, startPoint y: 18, endPoint x: 1060, endPoint y: 455, distance: 439.5
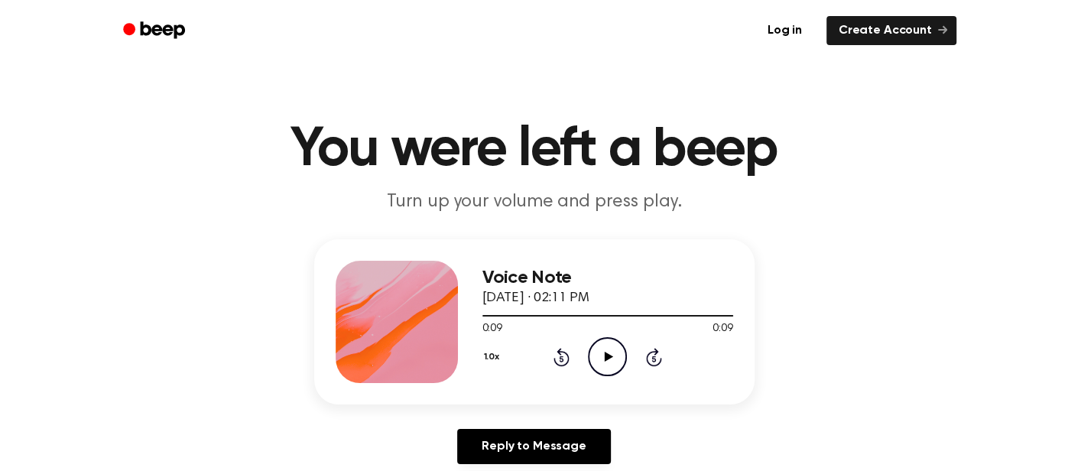
click at [621, 362] on icon "Play Audio" at bounding box center [607, 356] width 39 height 39
click at [612, 375] on icon "Play Audio" at bounding box center [607, 356] width 39 height 39
click at [608, 372] on icon "Play Audio" at bounding box center [607, 356] width 39 height 39
click at [603, 365] on icon "Play Audio" at bounding box center [607, 356] width 39 height 39
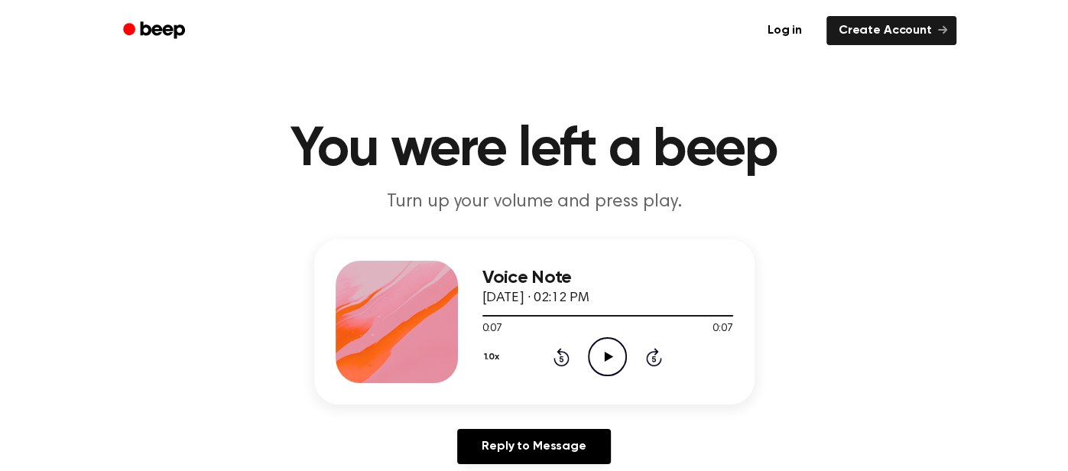
click at [614, 350] on icon "Play Audio" at bounding box center [607, 356] width 39 height 39
click at [608, 364] on icon "Pause Audio" at bounding box center [607, 356] width 39 height 39
